Goal: Entertainment & Leisure: Consume media (video, audio)

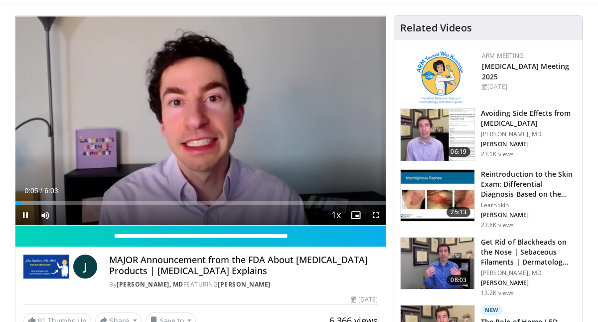
scroll to position [87, 0]
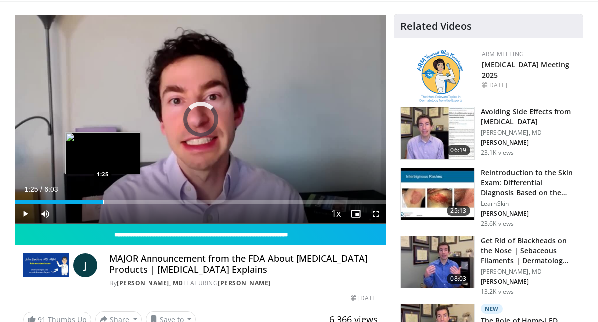
click at [103, 201] on div "Progress Bar" at bounding box center [103, 201] width 1 height 4
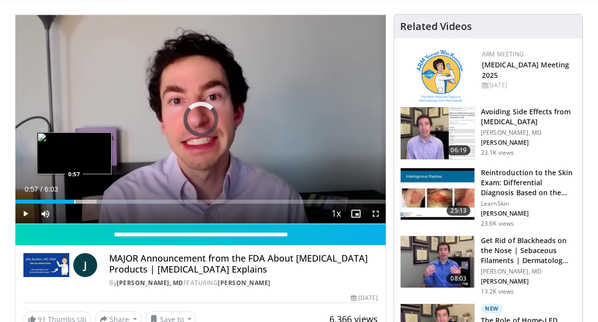
click at [74, 200] on div "Progress Bar" at bounding box center [74, 201] width 1 height 4
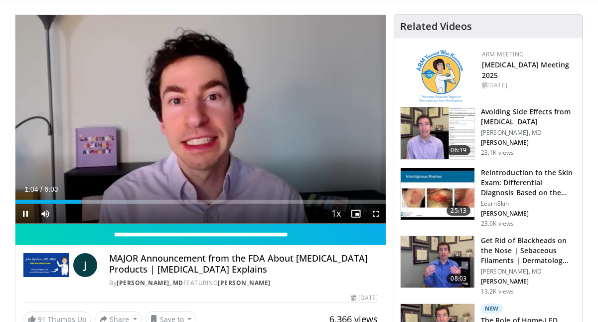
click at [144, 204] on div "Current Time 1:04 / Duration 6:03 Pause Skip Backward Skip Forward Mute 89% Loa…" at bounding box center [200, 213] width 370 height 20
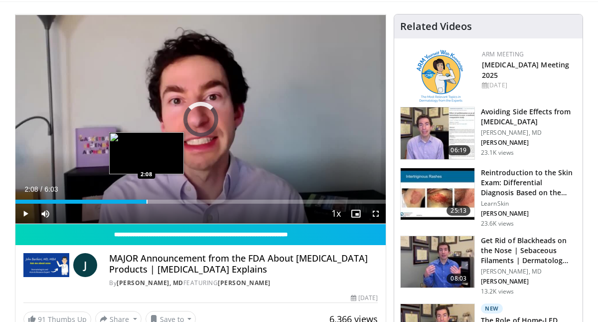
click at [147, 201] on div "Progress Bar" at bounding box center [147, 201] width 1 height 4
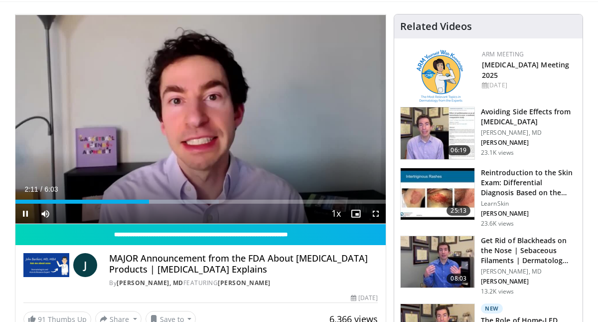
click at [130, 203] on div "Current Time 2:11 / Duration 6:03 Pause Skip Backward Skip Forward Mute 89% Loa…" at bounding box center [200, 213] width 370 height 20
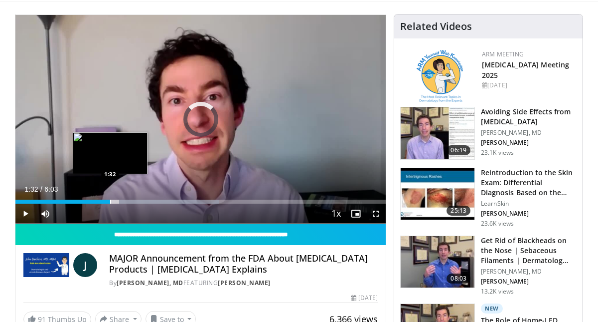
click at [110, 201] on div "Progress Bar" at bounding box center [110, 201] width 1 height 4
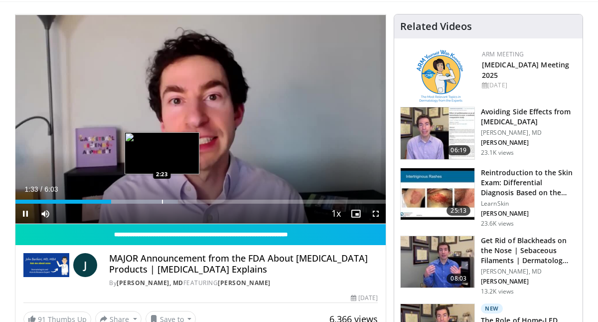
click at [162, 203] on div "Progress Bar" at bounding box center [162, 201] width 1 height 4
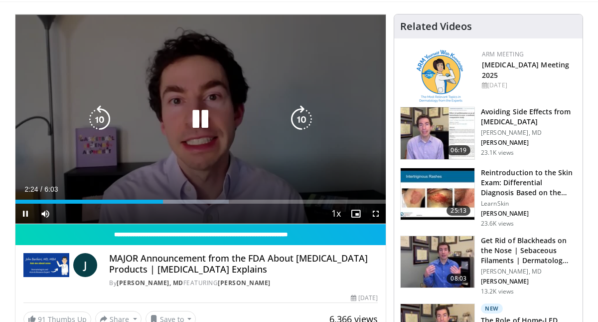
click at [182, 203] on video-js "**********" at bounding box center [200, 118] width 370 height 209
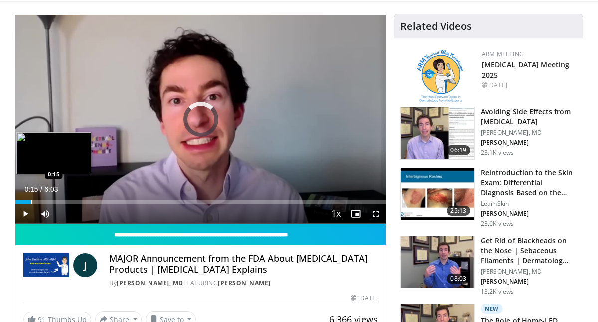
click at [31, 201] on div "Progress Bar" at bounding box center [31, 201] width 1 height 4
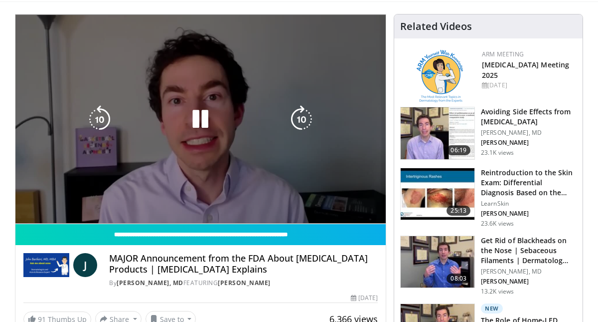
click at [23, 203] on video-js "**********" at bounding box center [200, 118] width 370 height 209
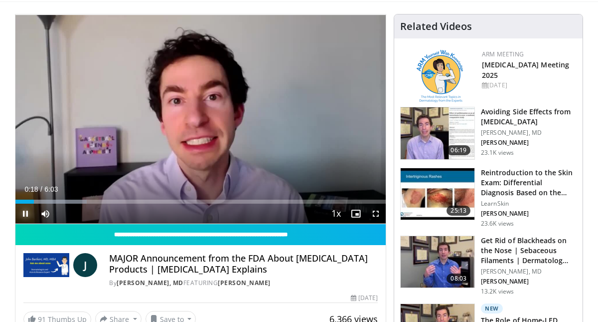
click at [26, 216] on span "Video Player" at bounding box center [25, 213] width 20 height 20
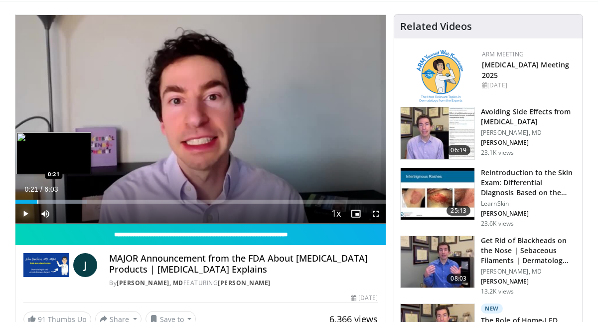
click at [38, 200] on div "Progress Bar" at bounding box center [37, 201] width 1 height 4
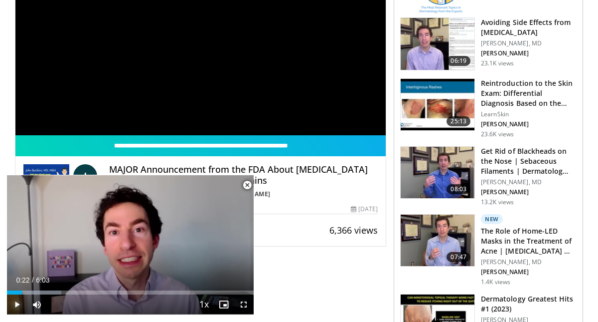
scroll to position [177, 0]
